Goal: Task Accomplishment & Management: Manage account settings

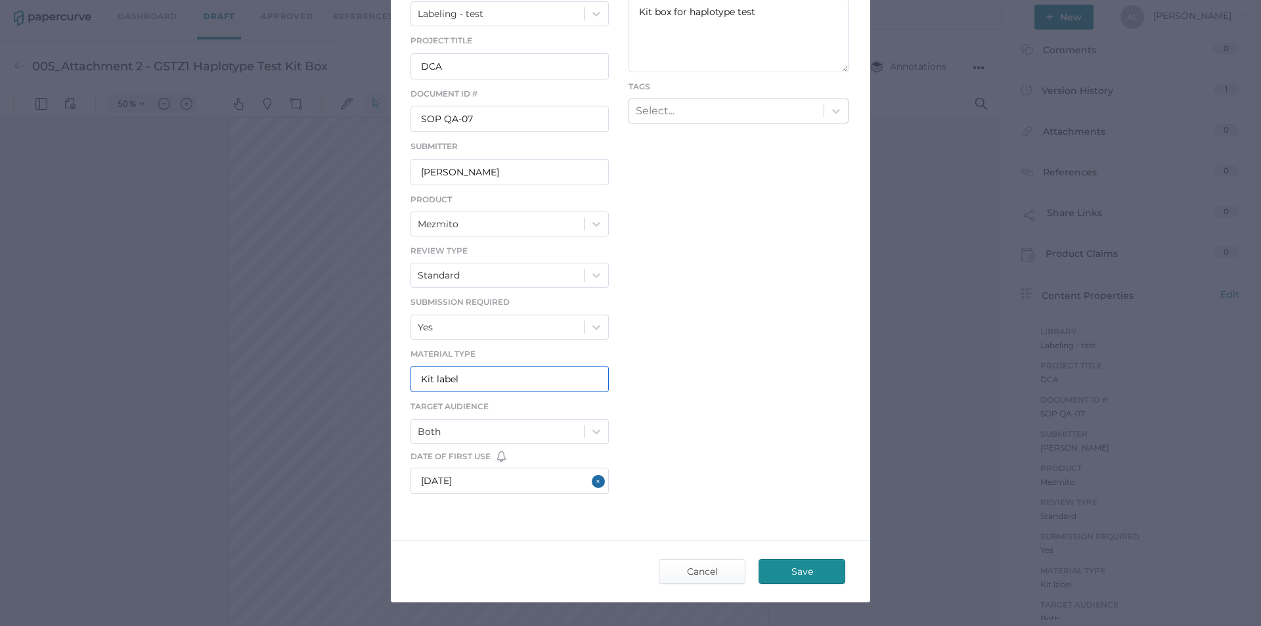
scroll to position [198, 0]
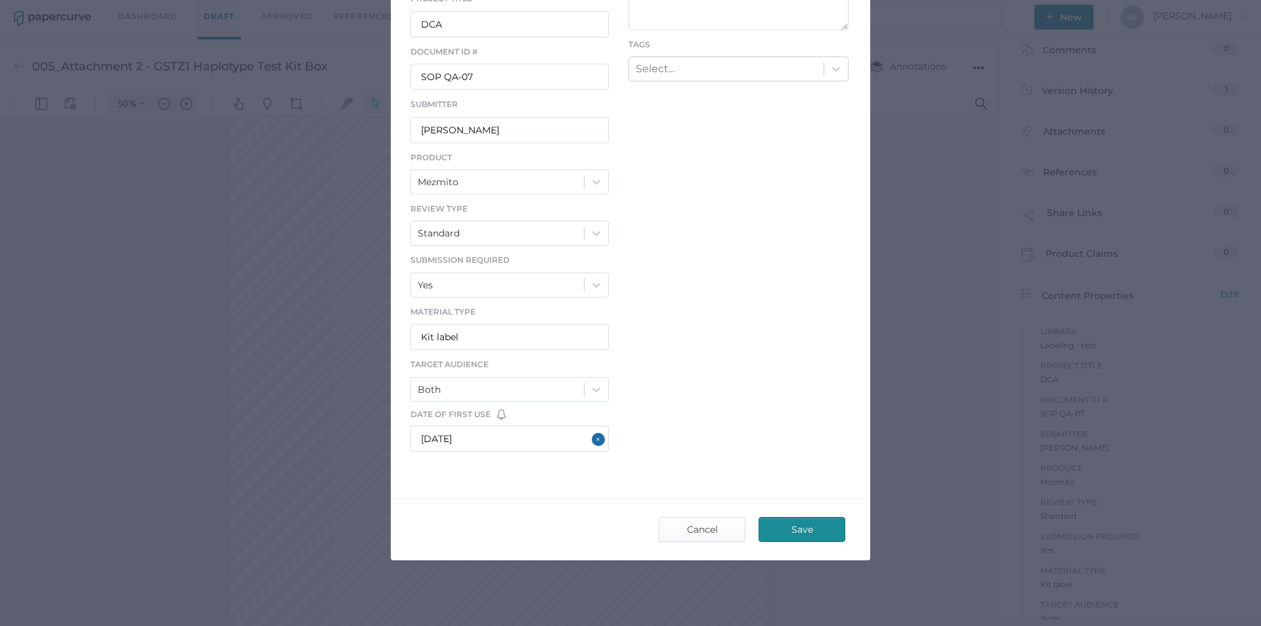
click at [781, 525] on span "Save" at bounding box center [802, 530] width 62 height 24
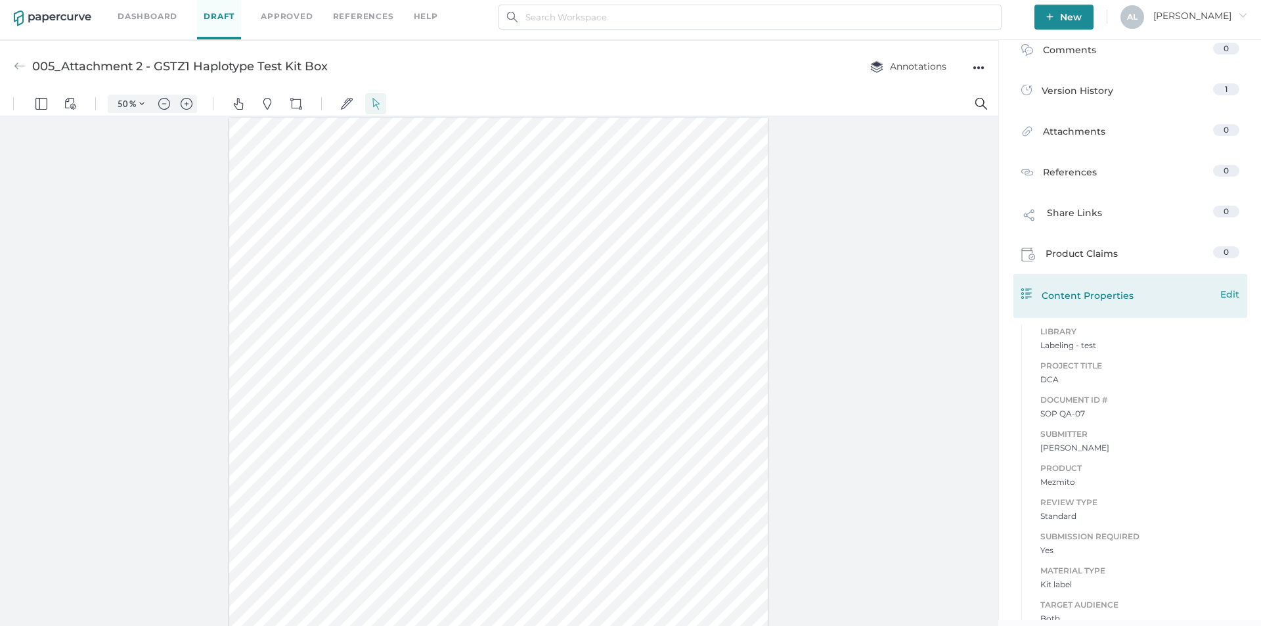
click at [1220, 295] on span "Edit" at bounding box center [1229, 294] width 19 height 14
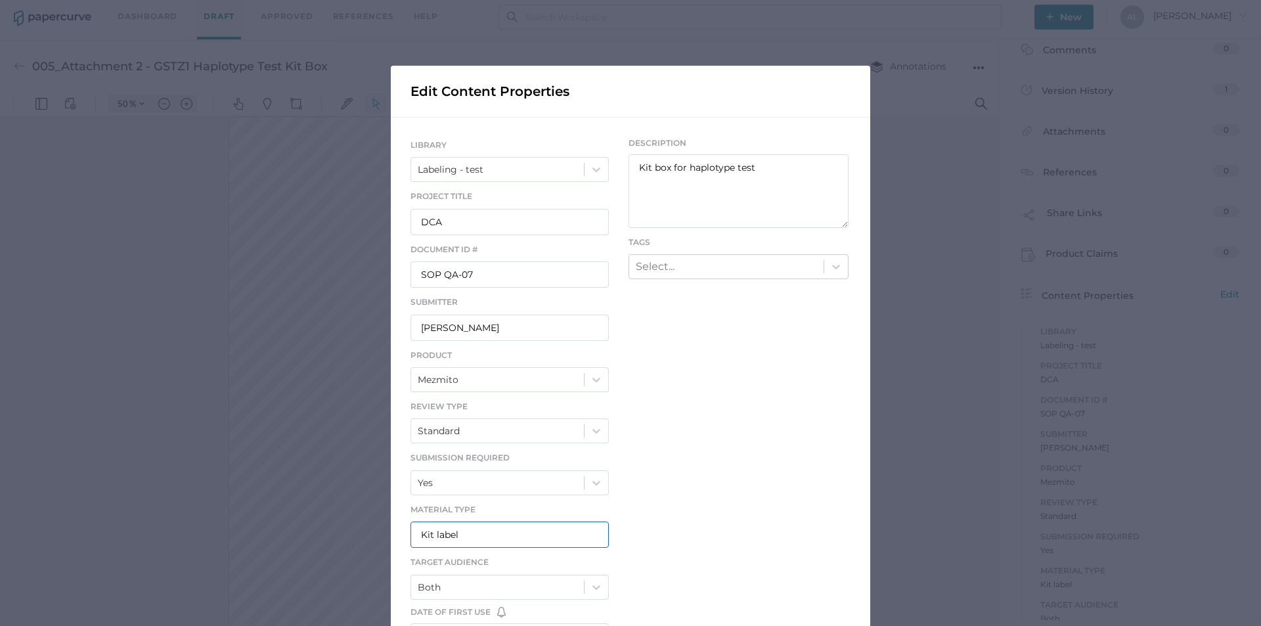
drag, startPoint x: 475, startPoint y: 538, endPoint x: 384, endPoint y: 535, distance: 90.7
click at [384, 535] on div "Edit Content Properties LIBRARY Labeling - test Project Title DCA Document ID #…" at bounding box center [630, 313] width 1261 height 626
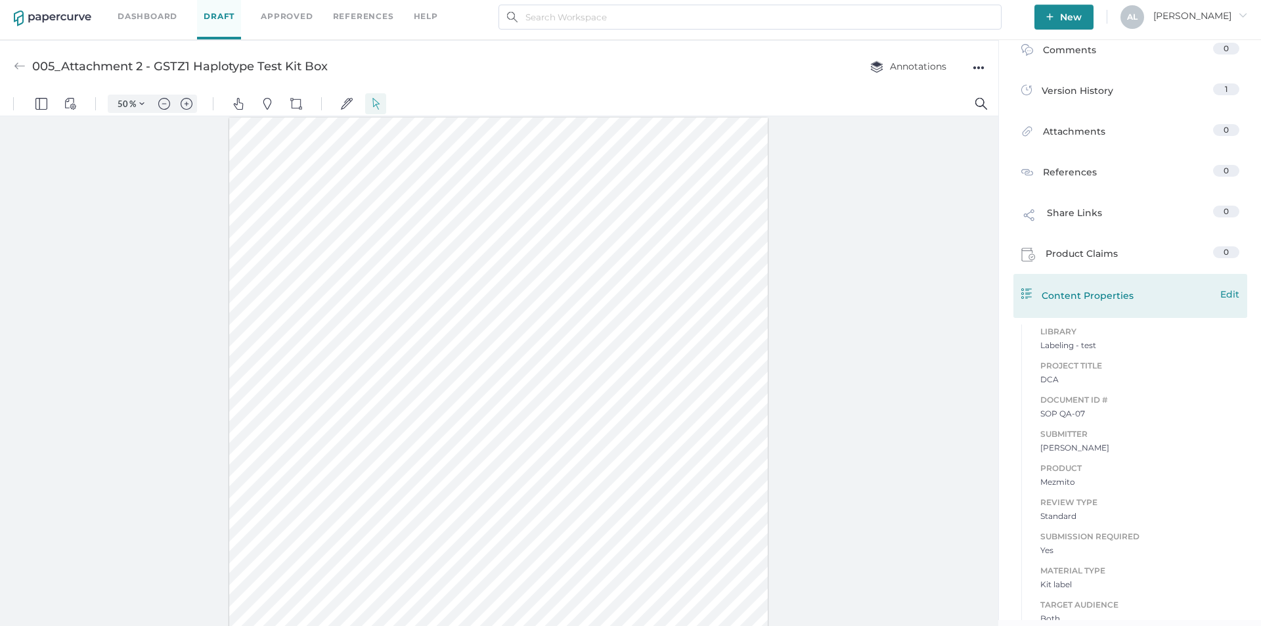
click at [1227, 295] on span "Edit" at bounding box center [1229, 294] width 19 height 14
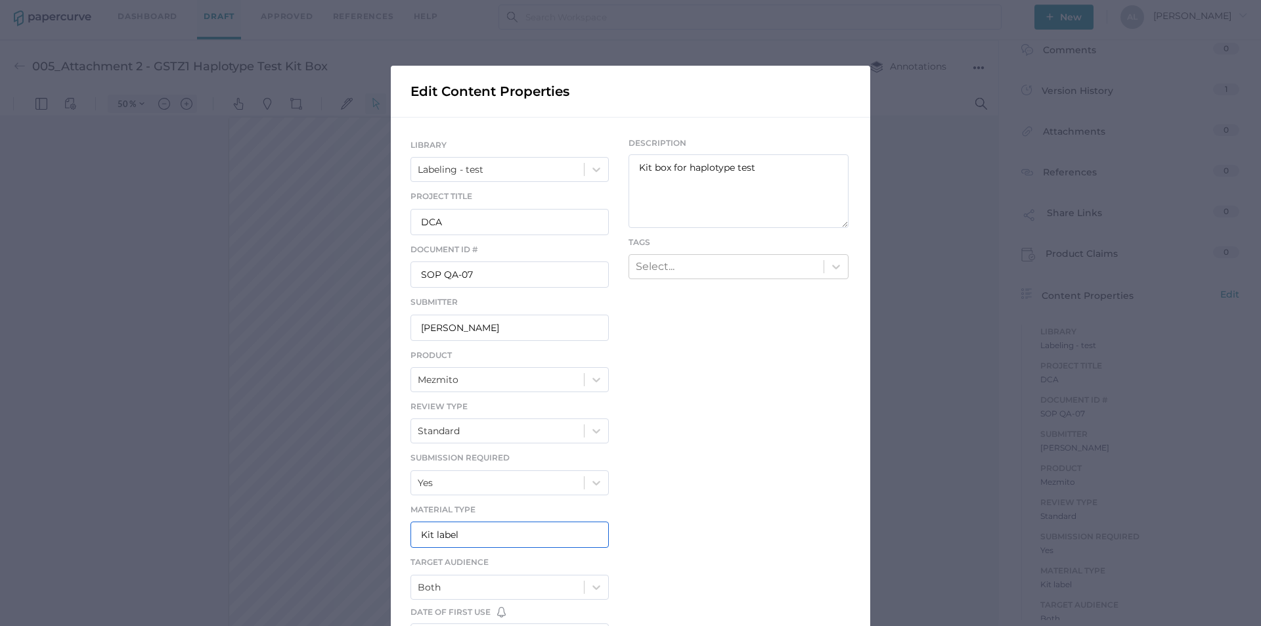
drag, startPoint x: 455, startPoint y: 537, endPoint x: 416, endPoint y: 533, distance: 39.5
click at [416, 533] on input "Kit label" at bounding box center [509, 534] width 198 height 26
click at [416, 540] on input "carton" at bounding box center [509, 534] width 198 height 26
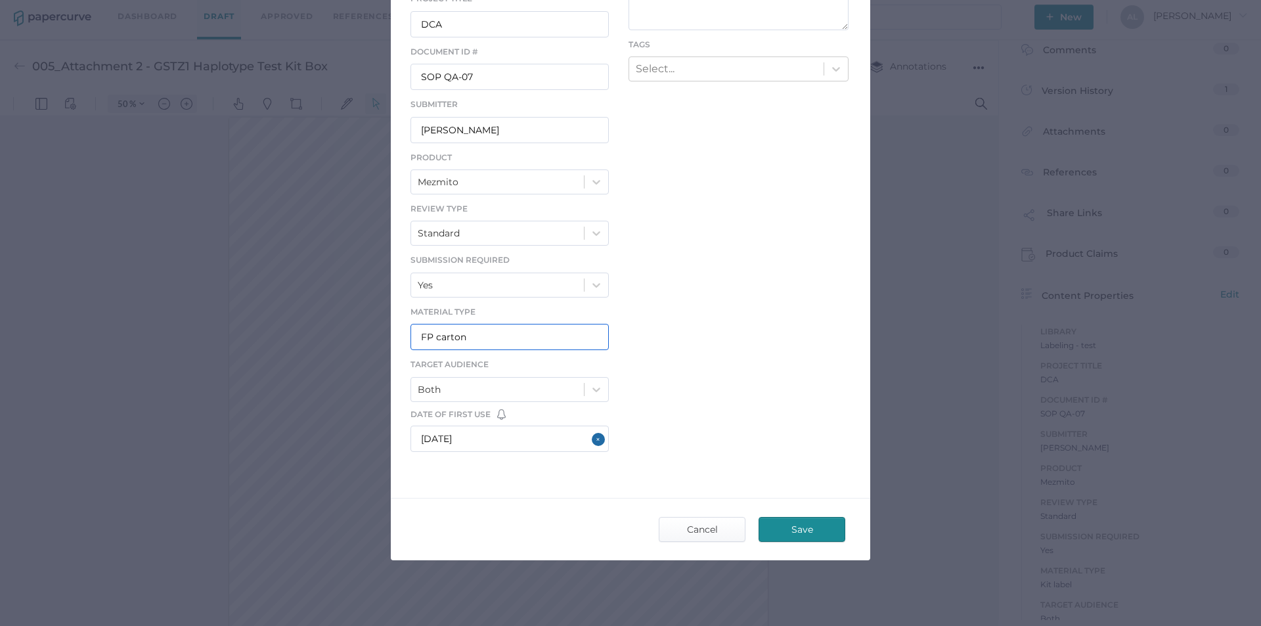
type input "FP carton"
click at [789, 531] on span "Save" at bounding box center [802, 530] width 62 height 24
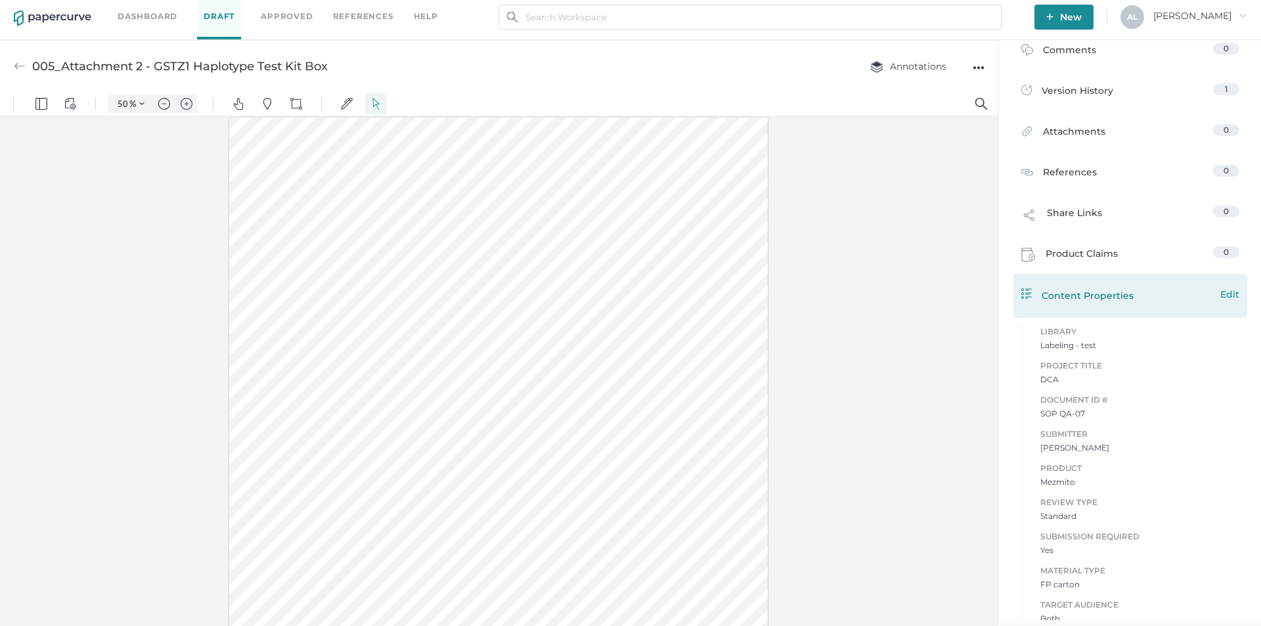
click at [1229, 293] on span "Edit" at bounding box center [1229, 294] width 19 height 14
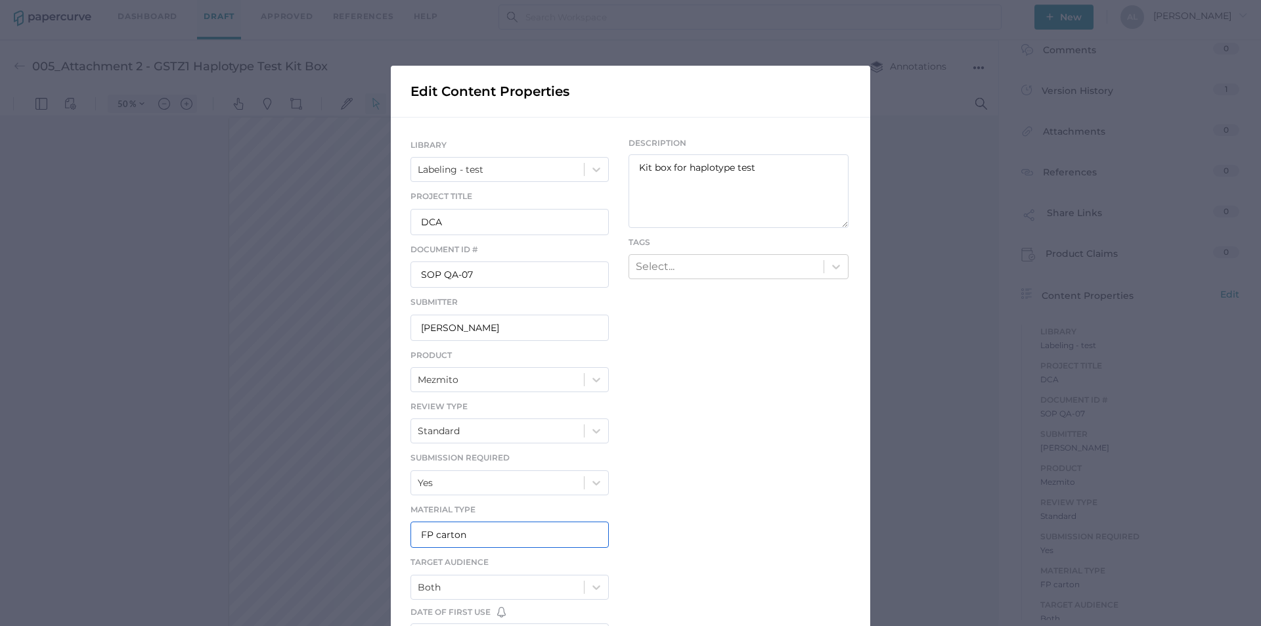
drag, startPoint x: 414, startPoint y: 531, endPoint x: 428, endPoint y: 533, distance: 13.9
click at [428, 533] on input "FP carton" at bounding box center [509, 534] width 198 height 26
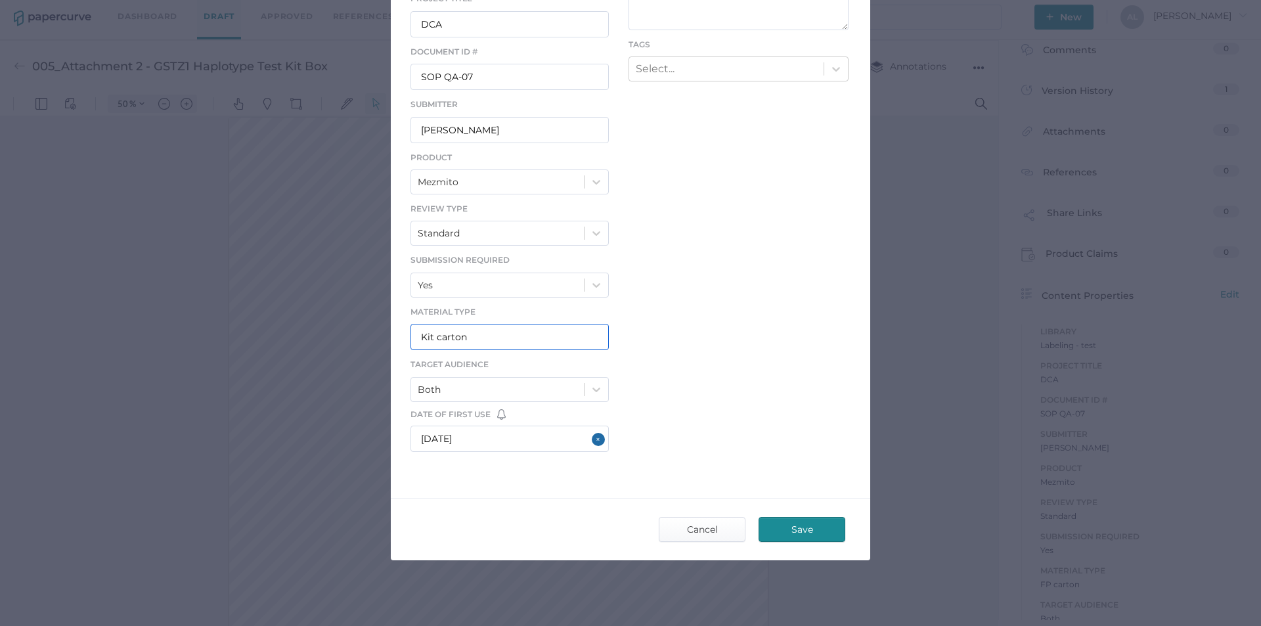
type input "Kit carton"
click at [794, 531] on span "Save" at bounding box center [802, 530] width 62 height 24
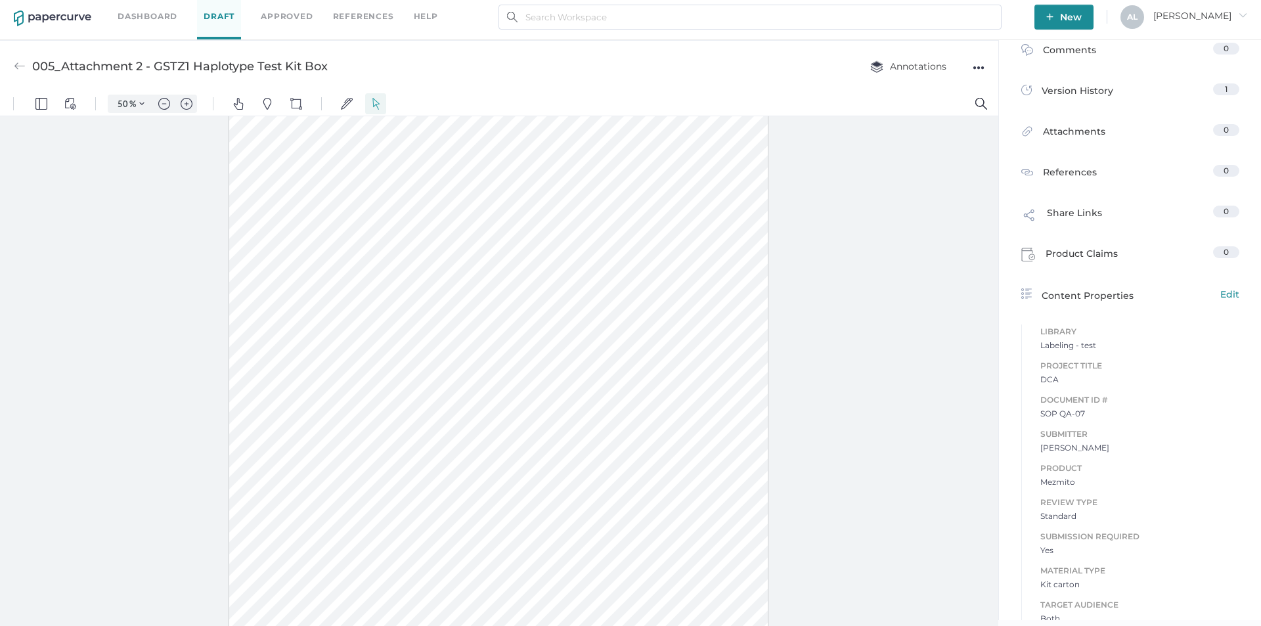
scroll to position [0, 0]
